Goal: Transaction & Acquisition: Purchase product/service

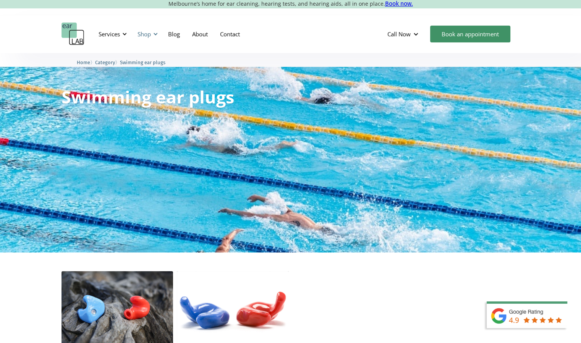
click at [149, 34] on div "Shop" at bounding box center [144, 34] width 13 height 8
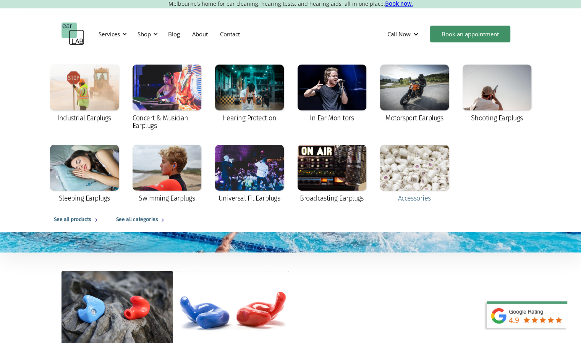
click at [419, 180] on div at bounding box center [414, 168] width 69 height 46
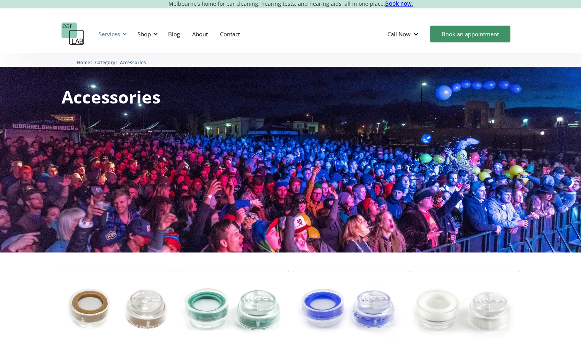
click at [117, 32] on div "Services" at bounding box center [109, 34] width 21 height 8
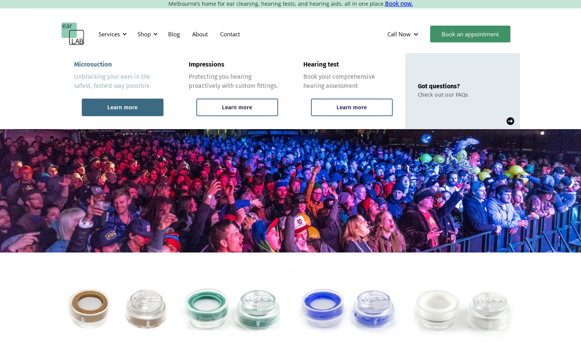
click at [141, 106] on div "Learn more" at bounding box center [123, 108] width 82 height 18
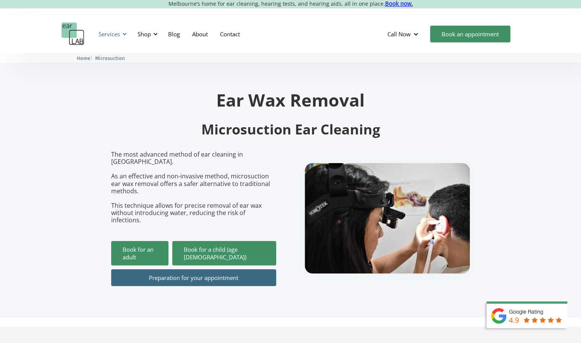
click at [125, 34] on div at bounding box center [124, 33] width 5 height 5
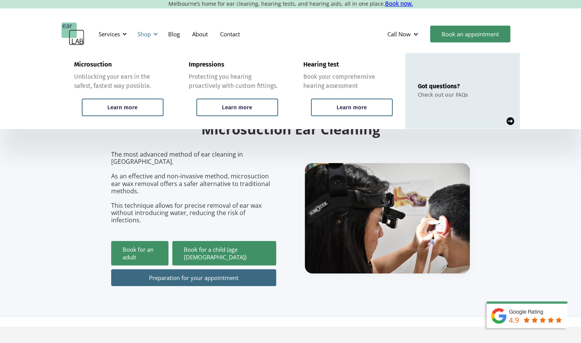
click at [151, 34] on div "Shop" at bounding box center [144, 34] width 13 height 8
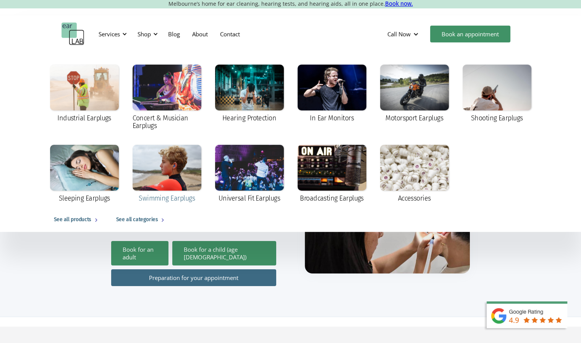
click at [182, 172] on div at bounding box center [167, 168] width 69 height 46
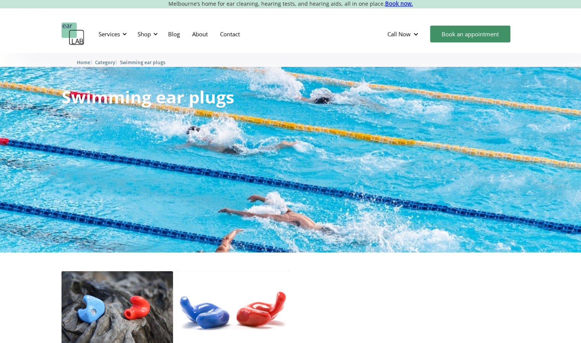
click at [182, 172] on div "Swimming ear plugs Starting From" at bounding box center [290, 157] width 581 height 191
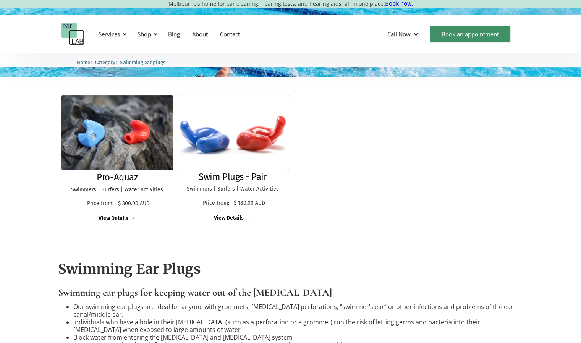
scroll to position [178, 0]
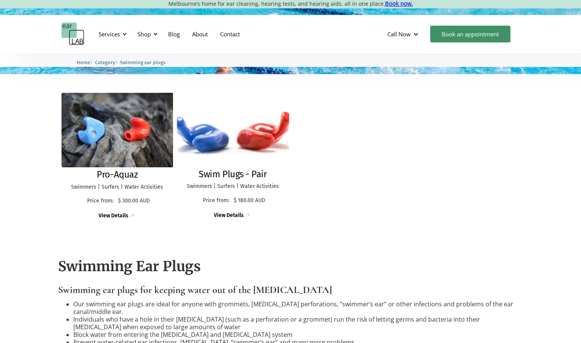
click at [251, 164] on img at bounding box center [232, 129] width 123 height 81
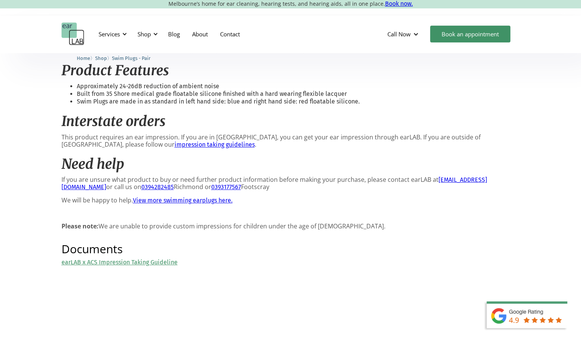
scroll to position [294, 0]
click at [69, 263] on link "earLAB x ACS Impression Taking Guideline" at bounding box center [120, 261] width 116 height 7
